Goal: Task Accomplishment & Management: Use online tool/utility

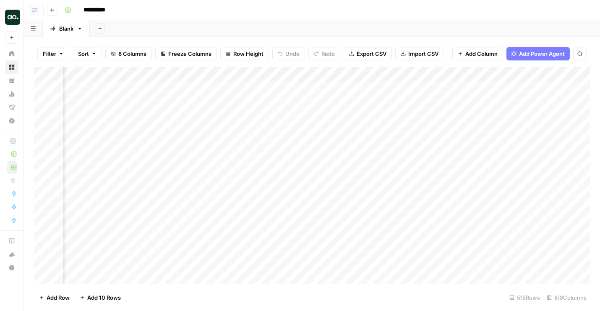
scroll to position [0, 80]
click at [477, 87] on div "Add Column" at bounding box center [312, 175] width 556 height 216
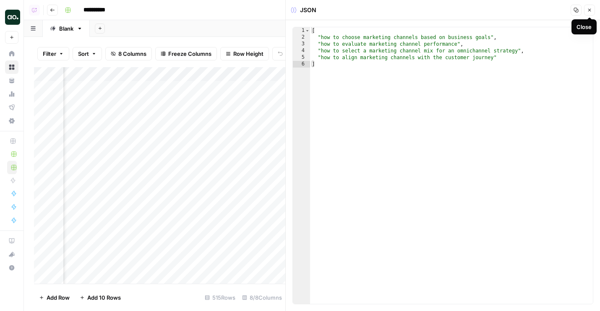
click at [592, 10] on button "Close" at bounding box center [589, 10] width 11 height 11
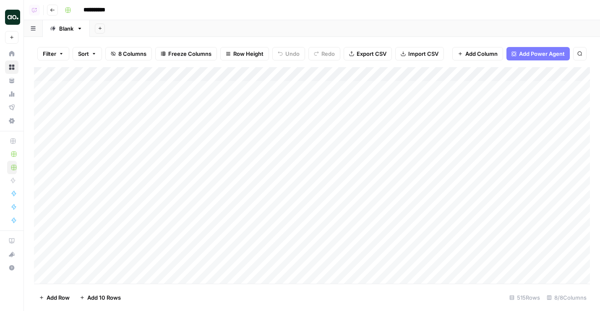
click at [213, 73] on div "Add Column" at bounding box center [312, 175] width 556 height 216
click at [326, 3] on div "**********" at bounding box center [326, 9] width 530 height 13
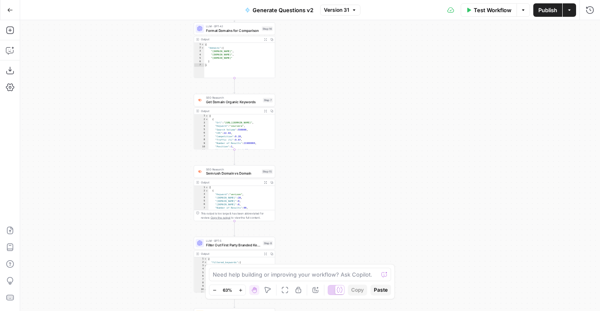
scroll to position [467, 0]
